Goal: Find specific page/section: Find specific page/section

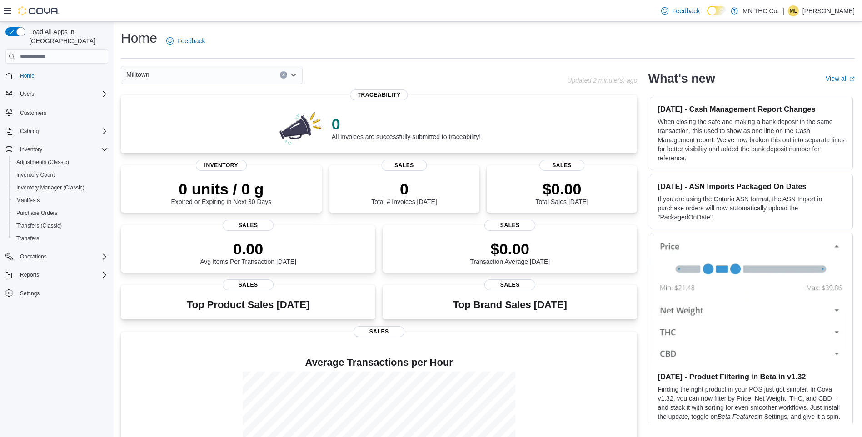
click at [252, 77] on div "Milltown" at bounding box center [212, 75] width 182 height 18
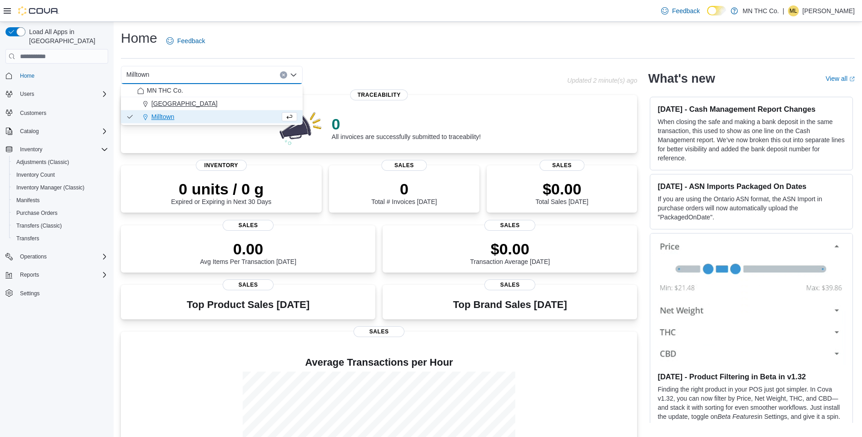
click at [173, 102] on span "[GEOGRAPHIC_DATA]" at bounding box center [184, 103] width 66 height 9
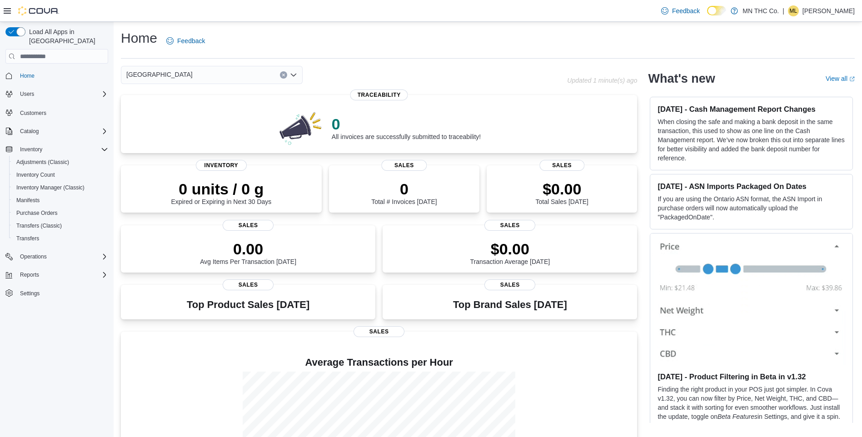
click at [294, 75] on icon "Open list of options" at bounding box center [293, 74] width 7 height 7
click at [169, 114] on span "Milltown" at bounding box center [162, 116] width 23 height 9
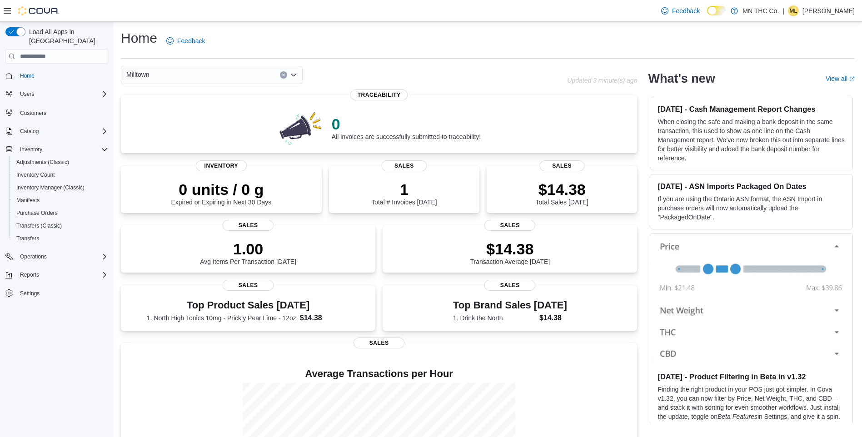
click at [253, 75] on div "Milltown" at bounding box center [212, 75] width 182 height 18
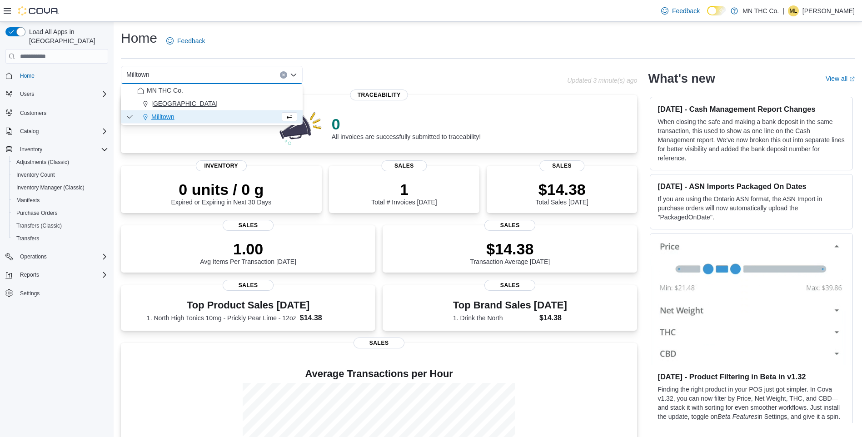
click at [152, 100] on span "[GEOGRAPHIC_DATA]" at bounding box center [184, 103] width 66 height 9
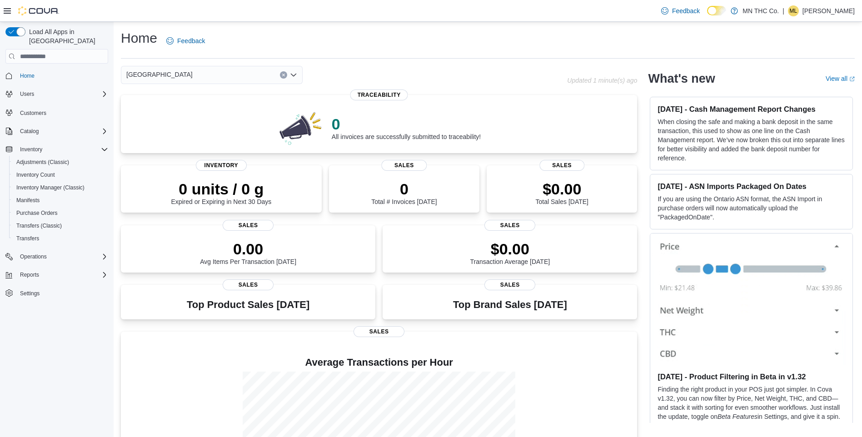
click at [246, 77] on div "Lakeville Combo box. Selected. [GEOGRAPHIC_DATA]. Press Backspace to delete [GE…" at bounding box center [212, 75] width 182 height 18
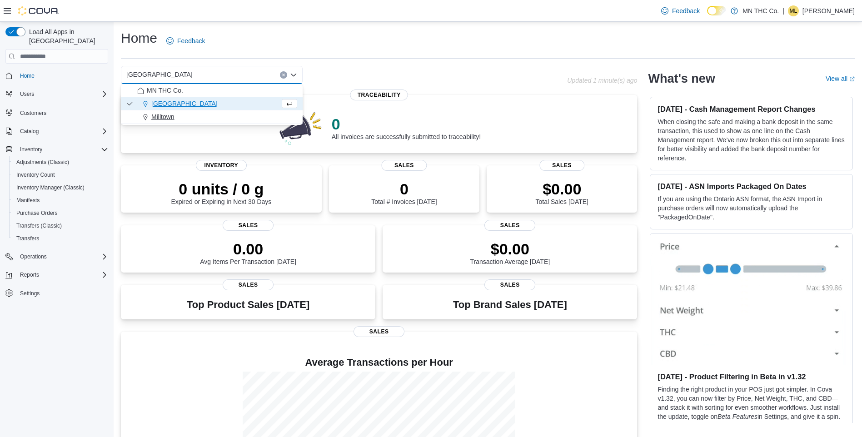
click at [199, 115] on div "Milltown" at bounding box center [217, 116] width 160 height 9
